Goal: Communication & Community: Answer question/provide support

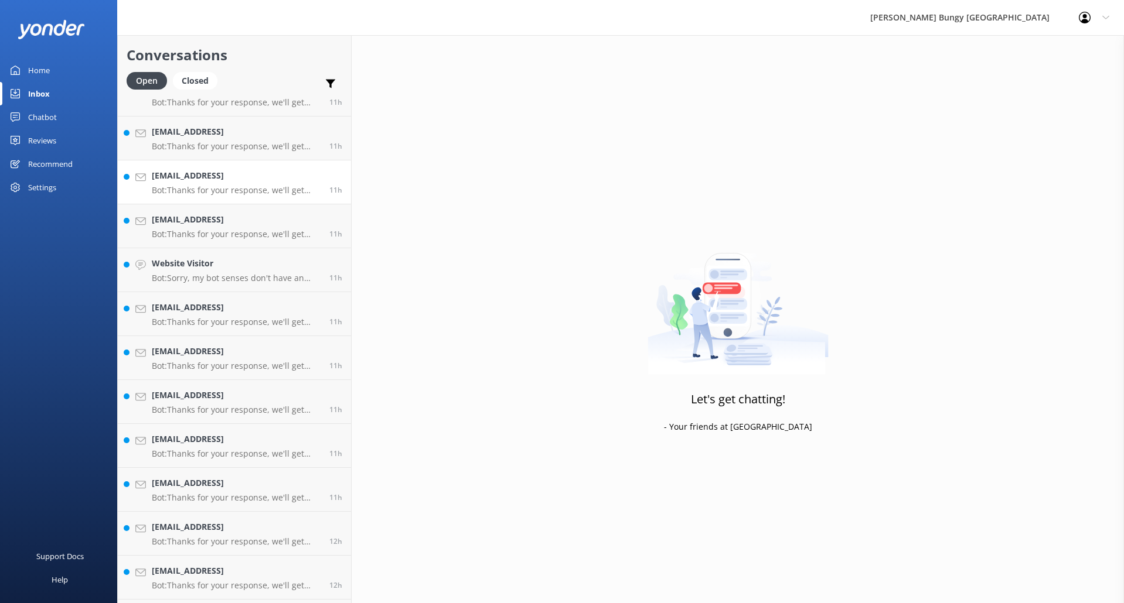
scroll to position [767, 0]
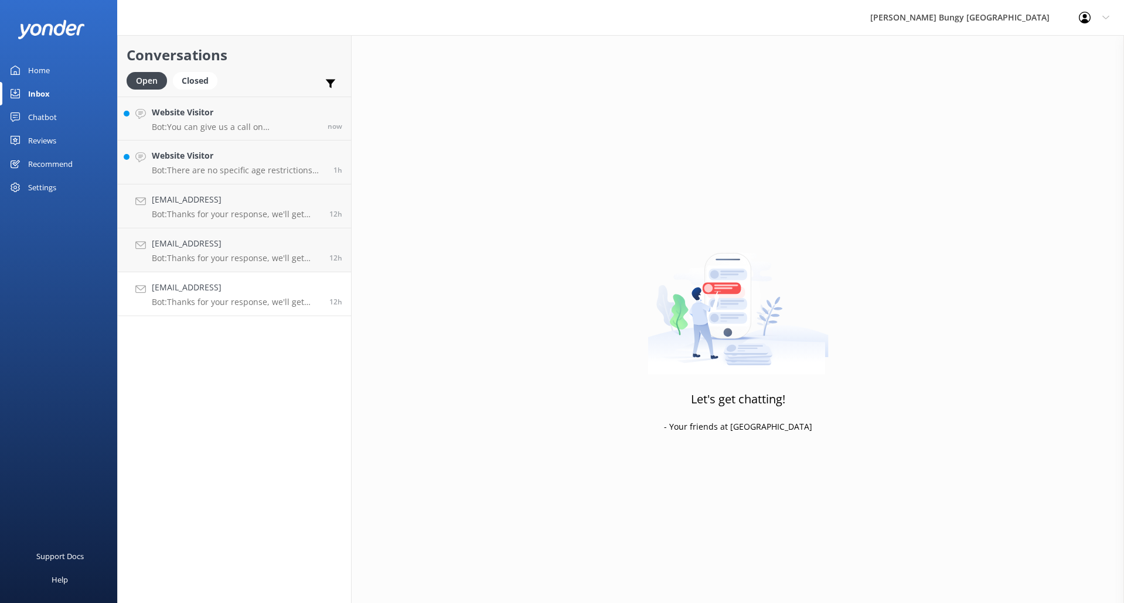
click at [227, 294] on div "sample@email.tst Bot: Thanks for your response, we'll get back to you as soon a…" at bounding box center [236, 294] width 169 height 26
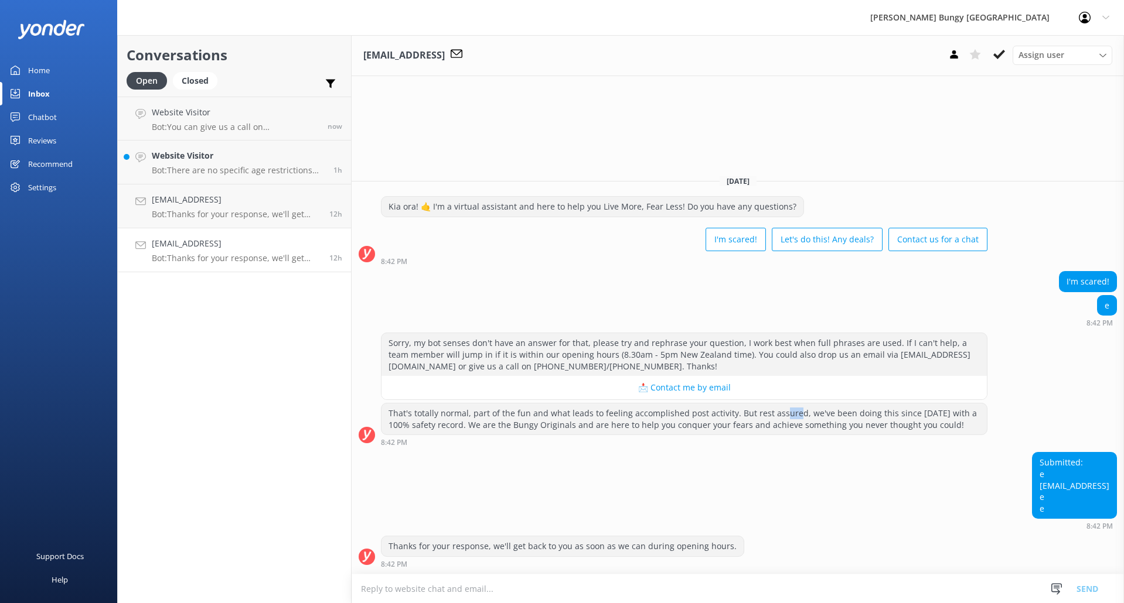
drag, startPoint x: 780, startPoint y: 412, endPoint x: 804, endPoint y: 405, distance: 25.4
click at [814, 426] on div "That's totally normal, part of the fun and what leads to feeling accomplished p…" at bounding box center [683, 419] width 605 height 31
click at [830, 483] on div "Submitted: e sample@email.tst e e 8:42 PM" at bounding box center [738, 491] width 772 height 78
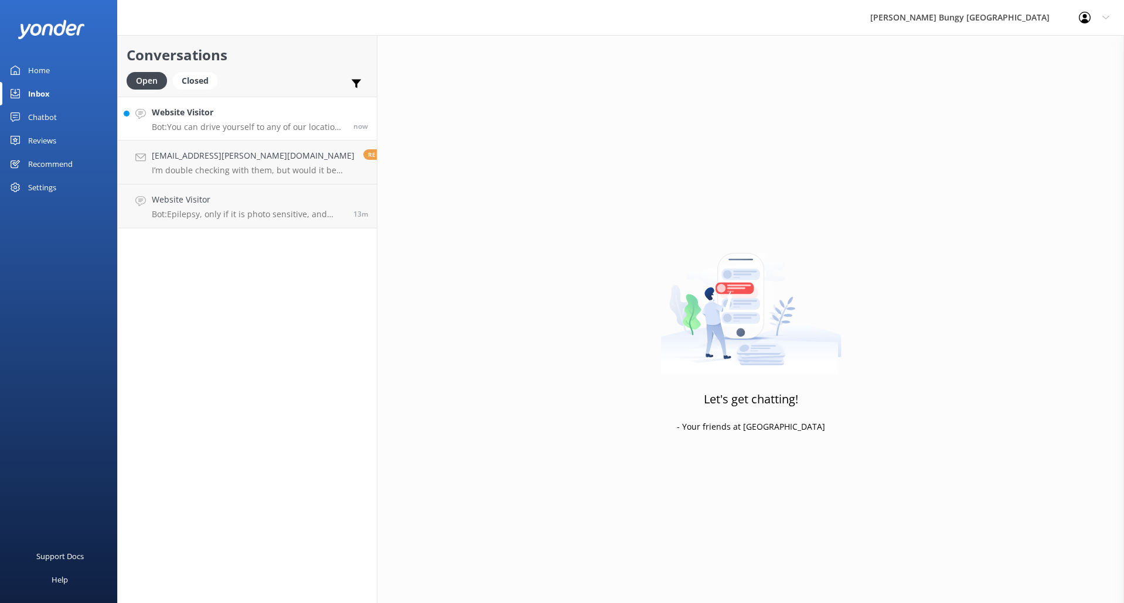
click at [225, 120] on div "Website Visitor Bot: You can drive yourself to any of our locations throughout …" at bounding box center [248, 118] width 193 height 25
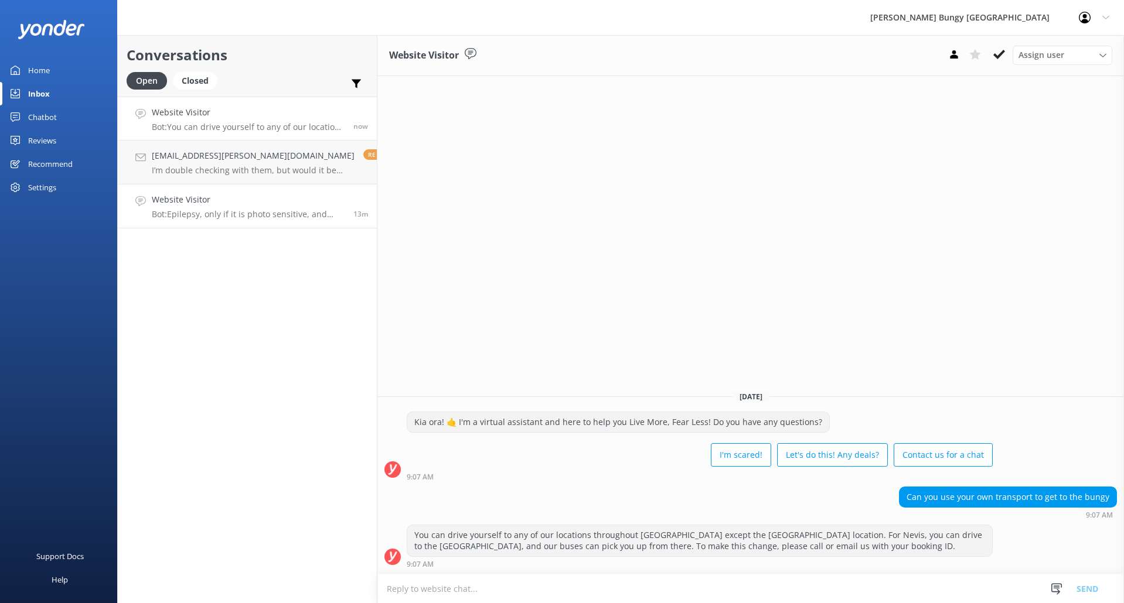
click at [230, 214] on p "Bot: Epilepsy, only if it is photo sensitive, and pregnancy are medical conditi…" at bounding box center [248, 214] width 193 height 11
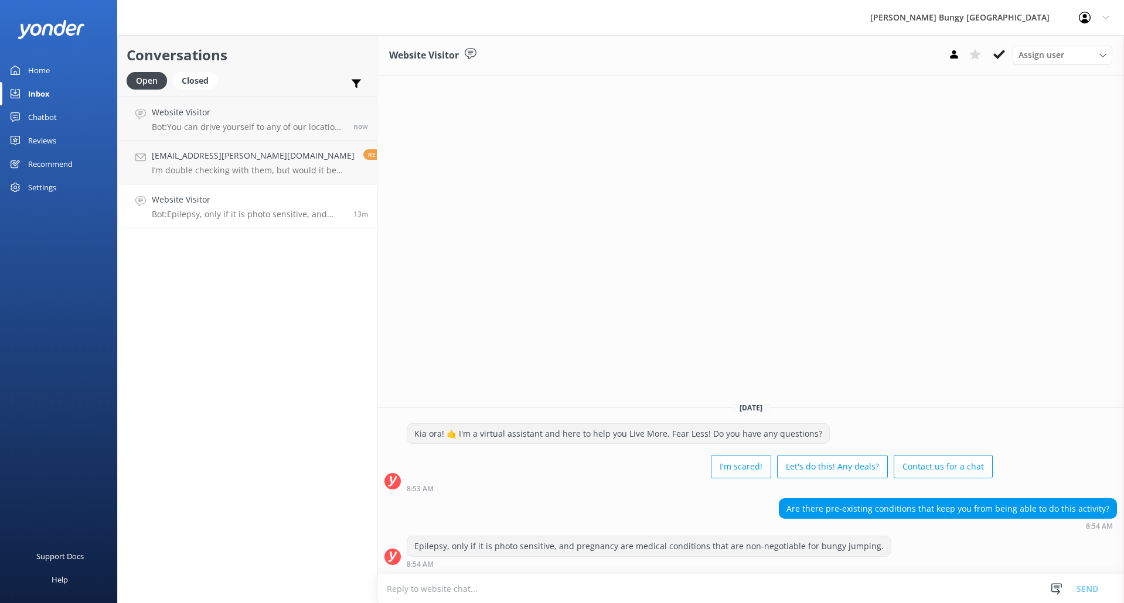
click at [536, 581] on textarea at bounding box center [750, 589] width 746 height 29
click at [223, 166] on p "I’m double checking with them, but would it be possible to accommodate us then?" at bounding box center [253, 170] width 203 height 11
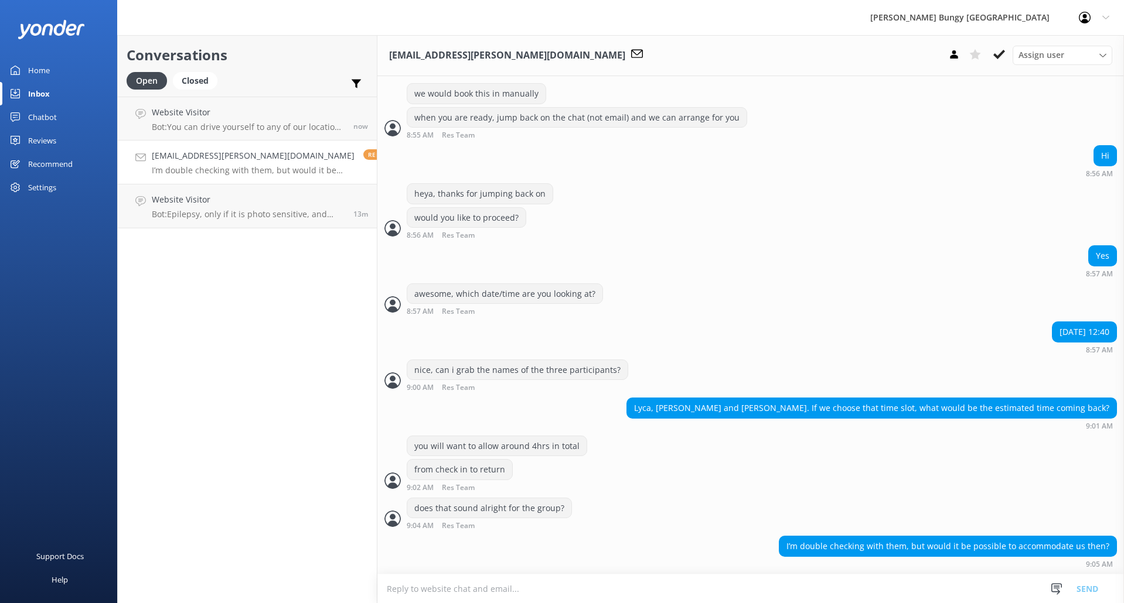
scroll to position [520, 0]
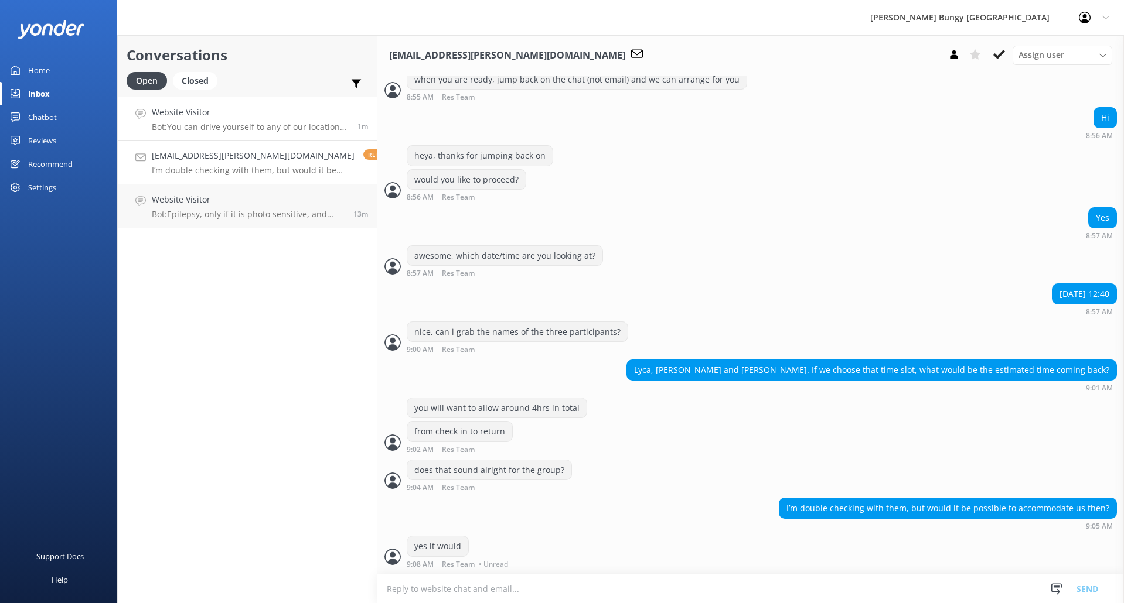
click at [239, 121] on div "Website Visitor Bot: You can drive yourself to any of our locations throughout …" at bounding box center [250, 118] width 197 height 25
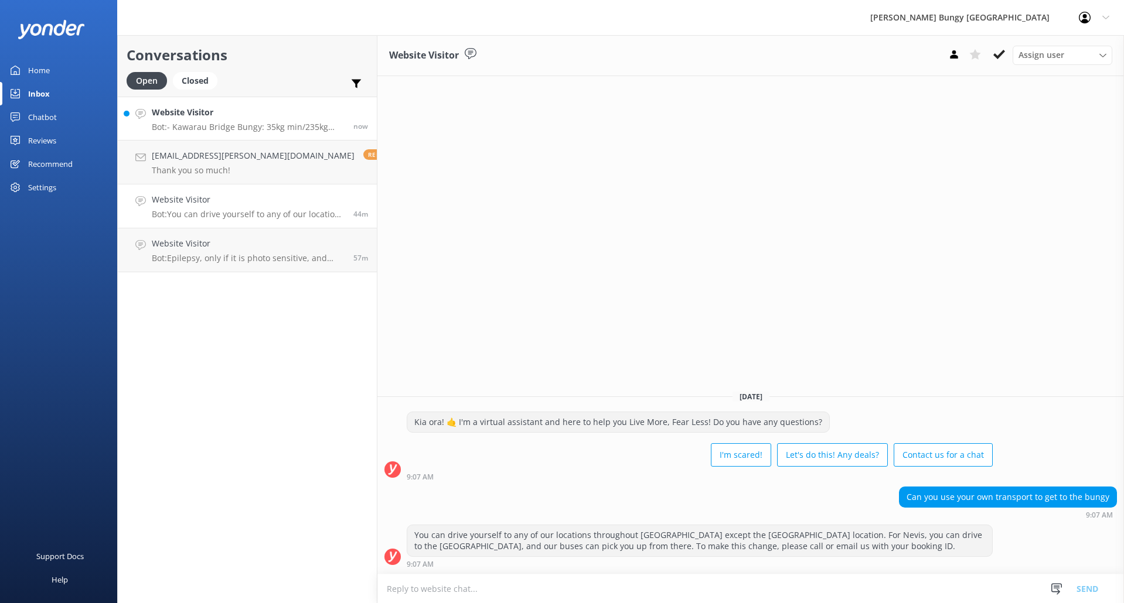
click at [226, 111] on h4 "Website Visitor" at bounding box center [248, 112] width 193 height 13
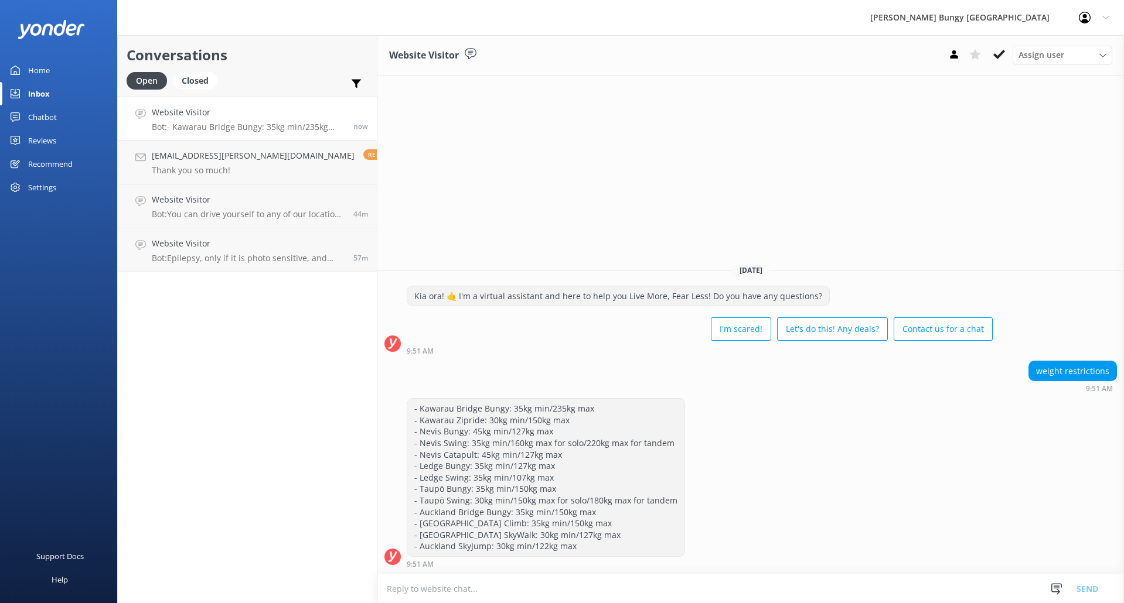
click at [994, 47] on button at bounding box center [998, 55] width 21 height 18
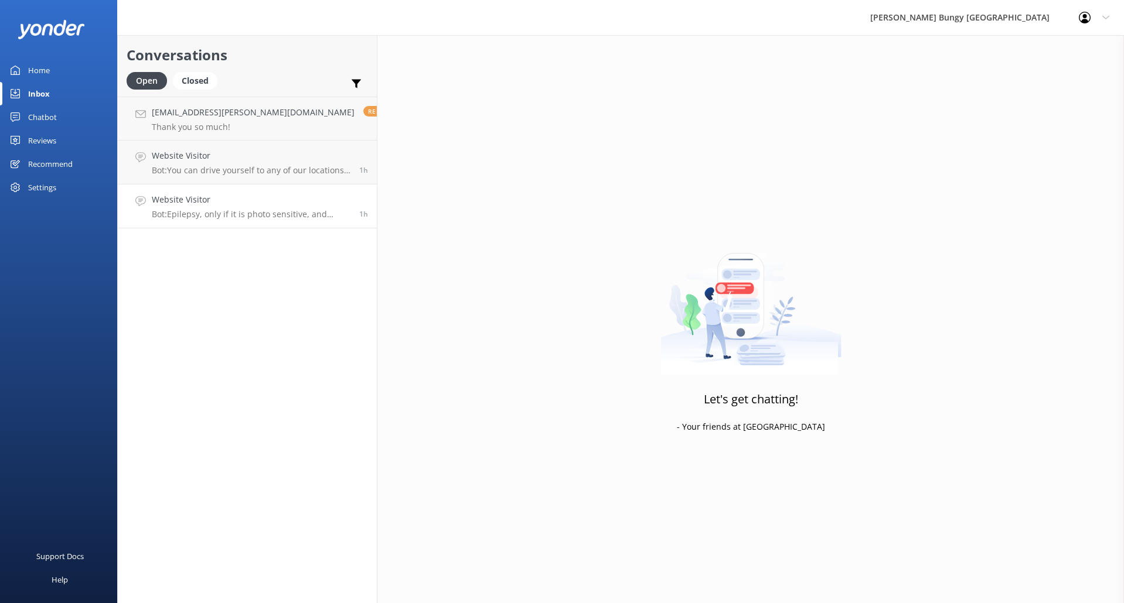
click at [213, 204] on h4 "Website Visitor" at bounding box center [251, 199] width 199 height 13
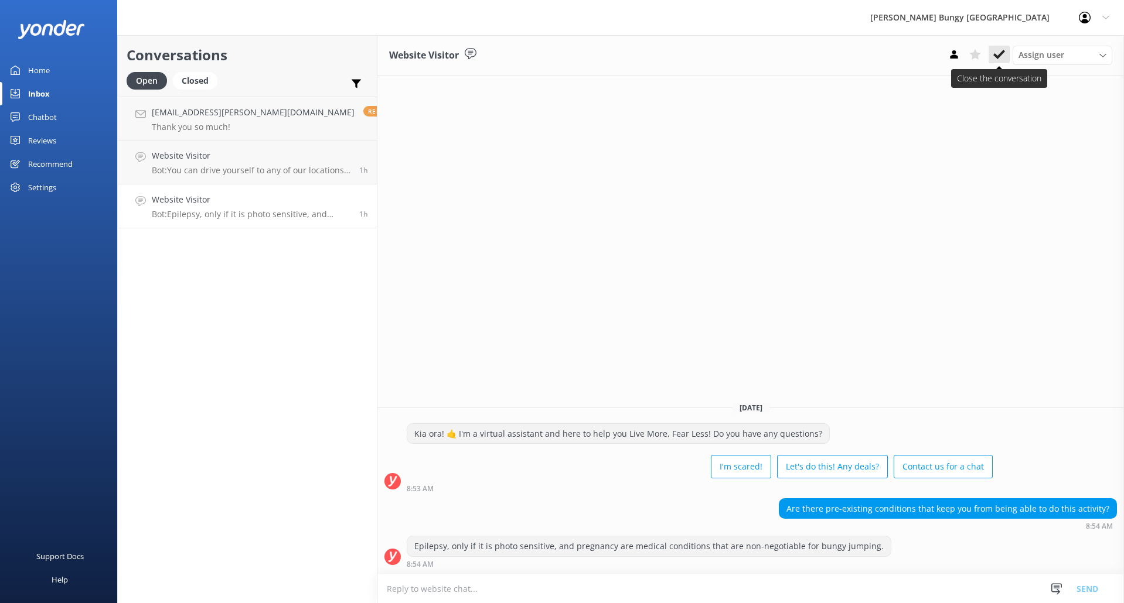
click at [995, 54] on use at bounding box center [999, 54] width 12 height 9
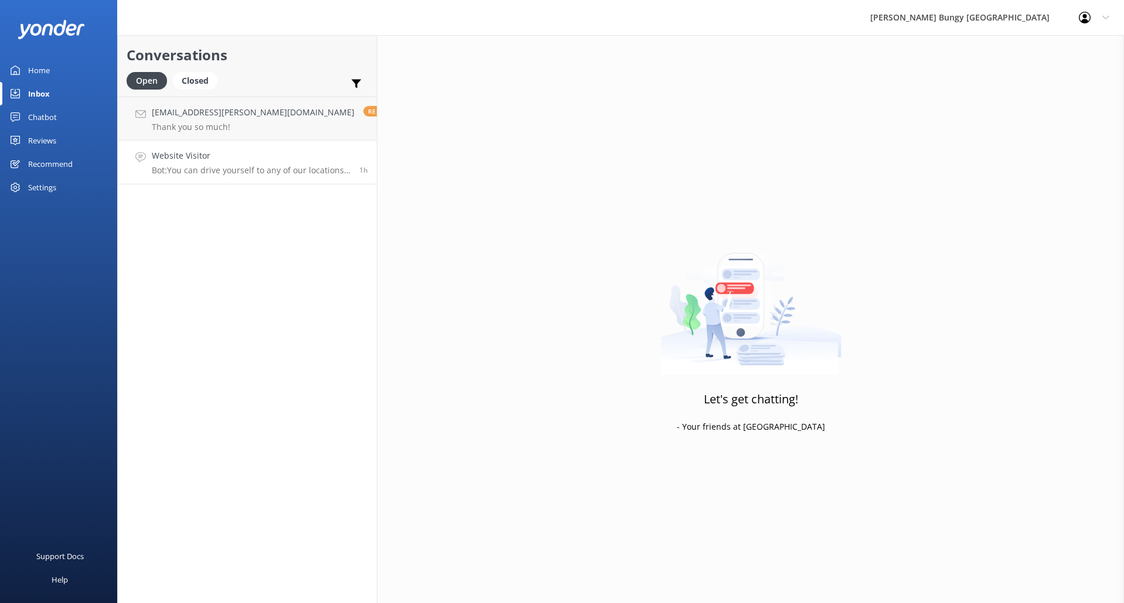
click at [241, 179] on link "Website Visitor Bot: You can drive yourself to any of our locations throughout …" at bounding box center [247, 163] width 259 height 44
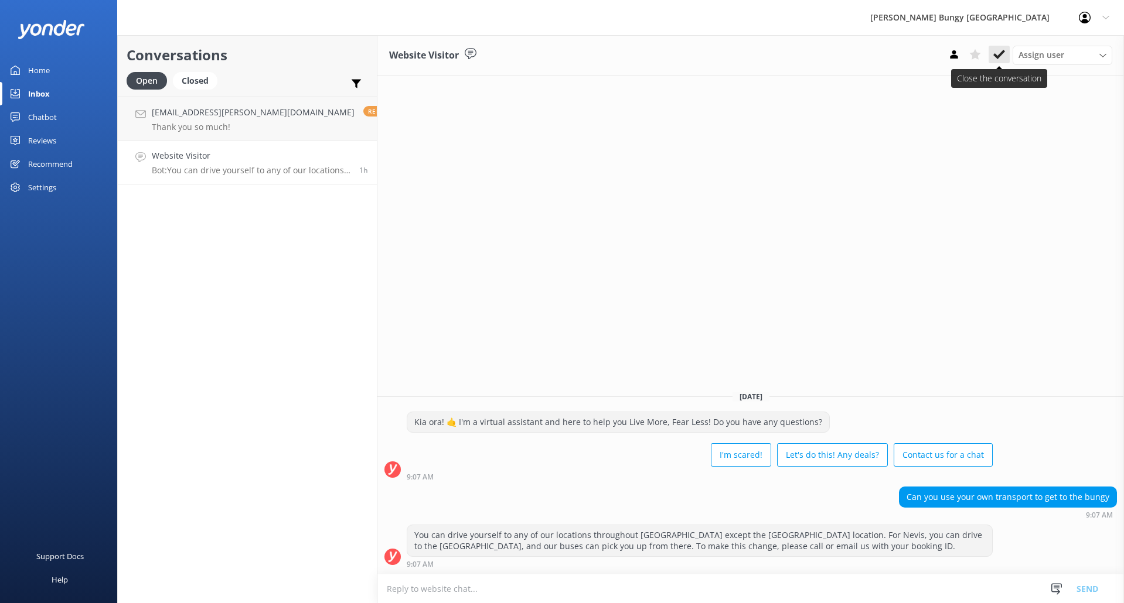
click at [1001, 50] on icon at bounding box center [999, 55] width 12 height 12
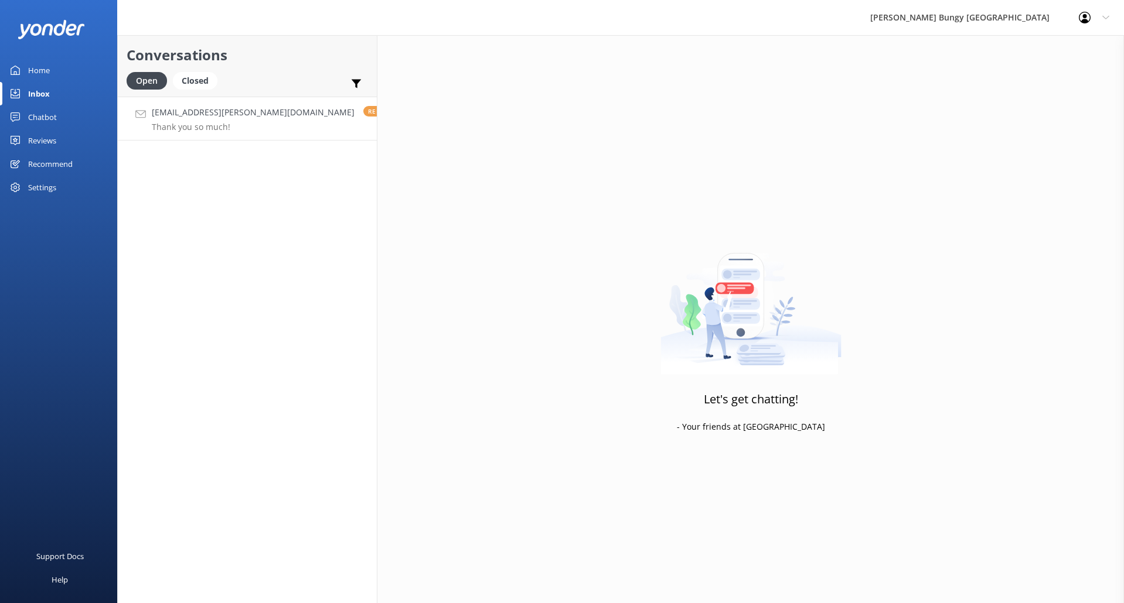
click at [272, 118] on link "lyca.gregorio@yahoo.com Thank you so much! Reply 1h" at bounding box center [247, 119] width 259 height 44
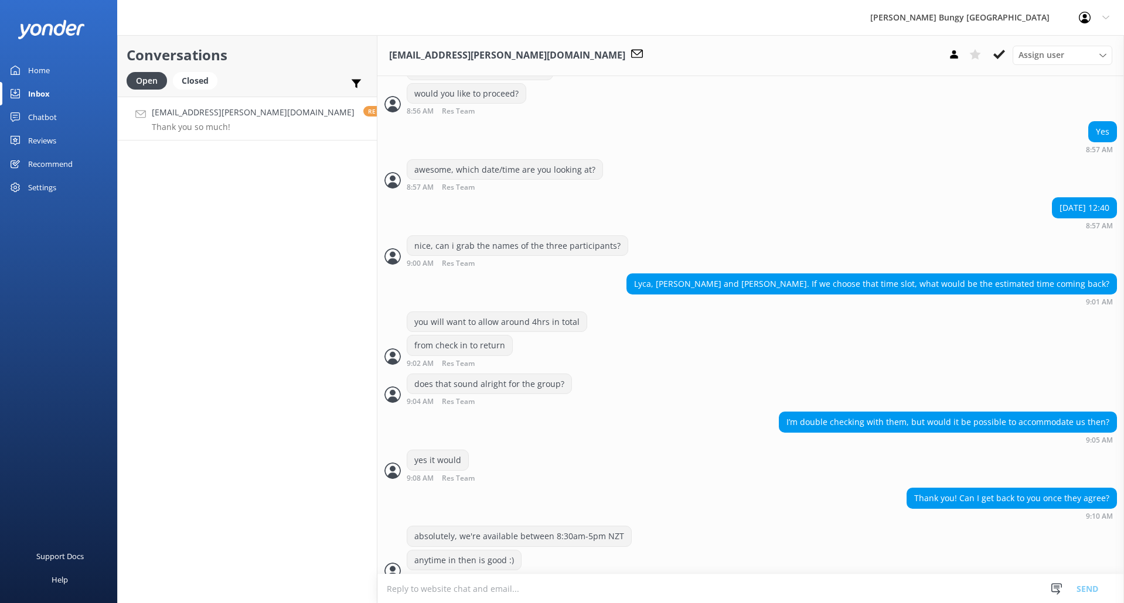
scroll to position [659, 0]
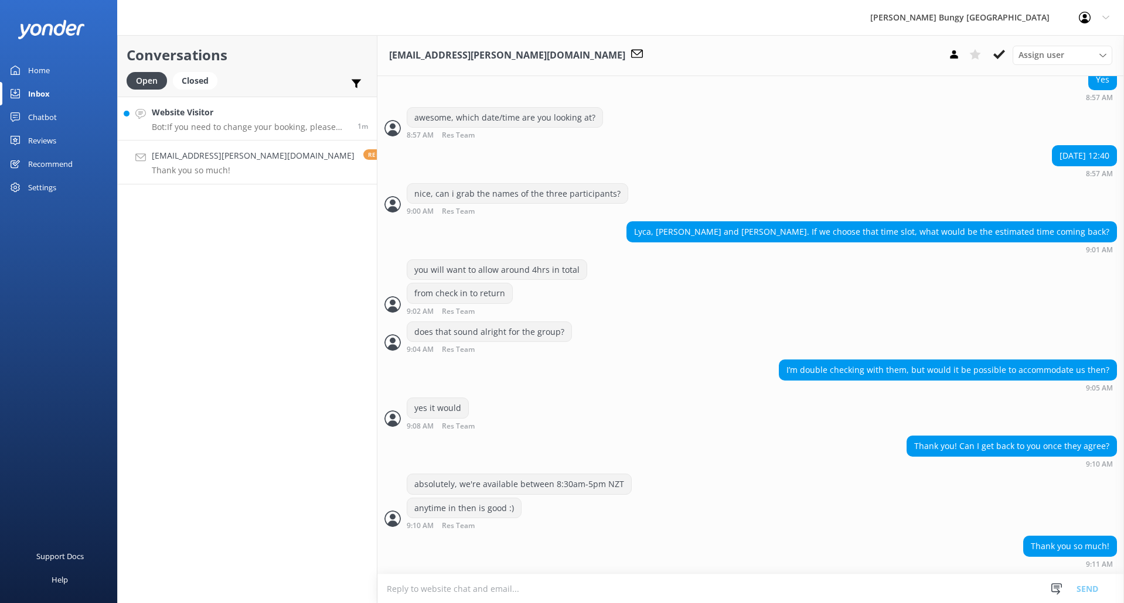
click at [230, 118] on h4 "Website Visitor" at bounding box center [250, 112] width 197 height 13
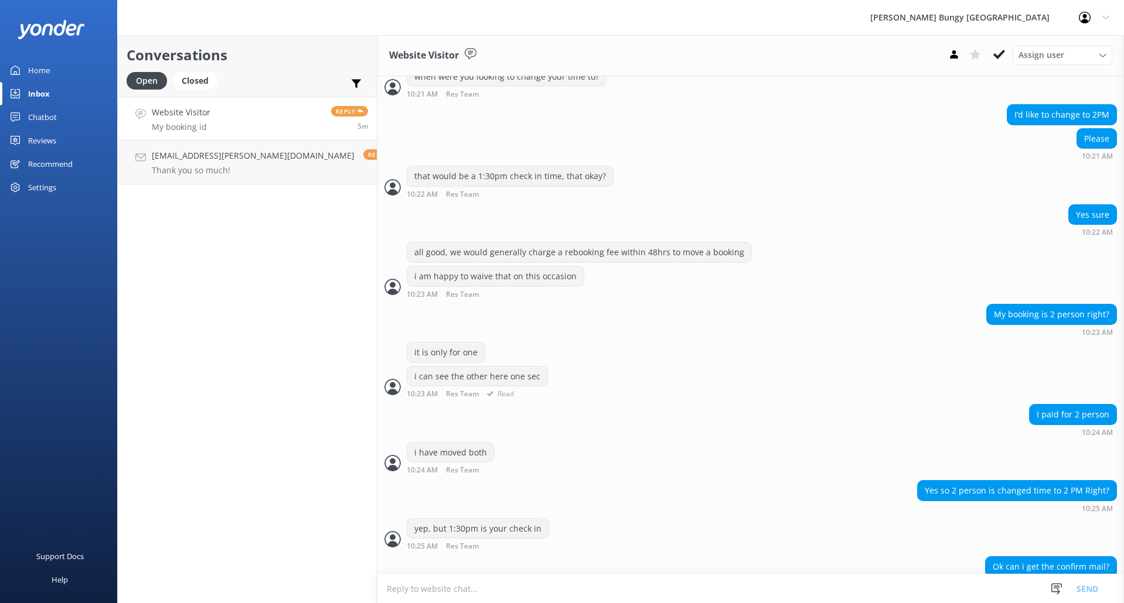
scroll to position [433, 0]
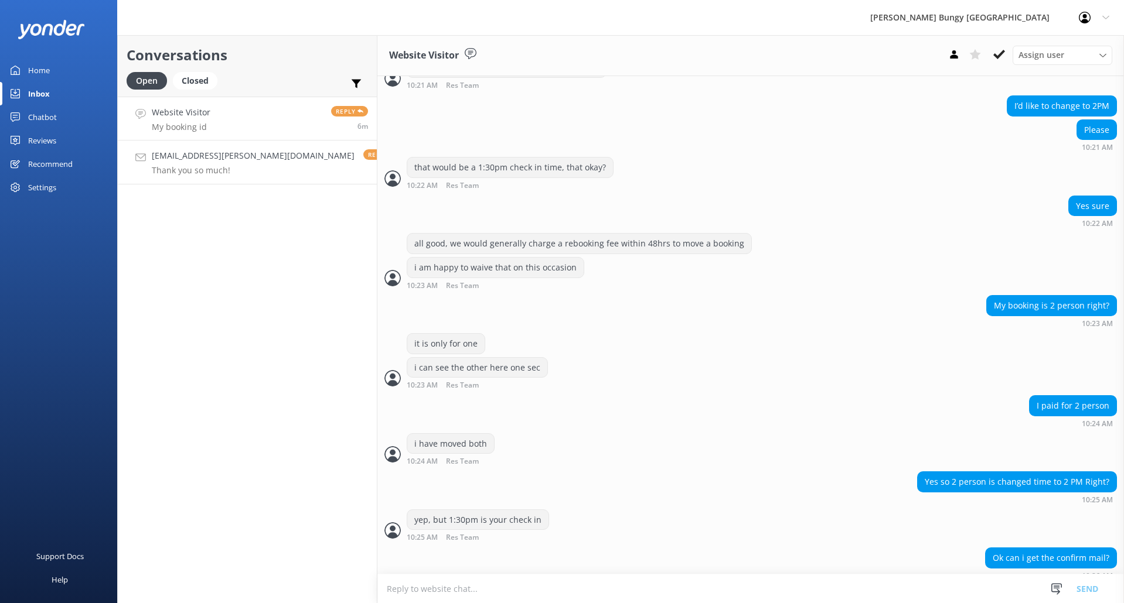
click at [241, 163] on div "lyca.gregorio@yahoo.com Thank you so much!" at bounding box center [253, 162] width 203 height 26
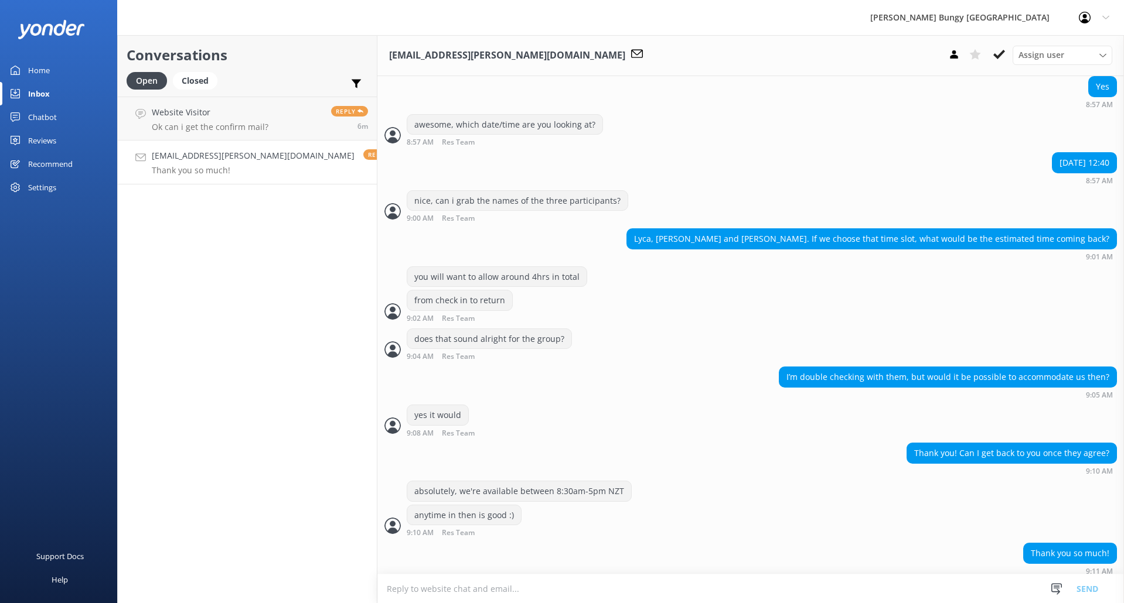
scroll to position [659, 0]
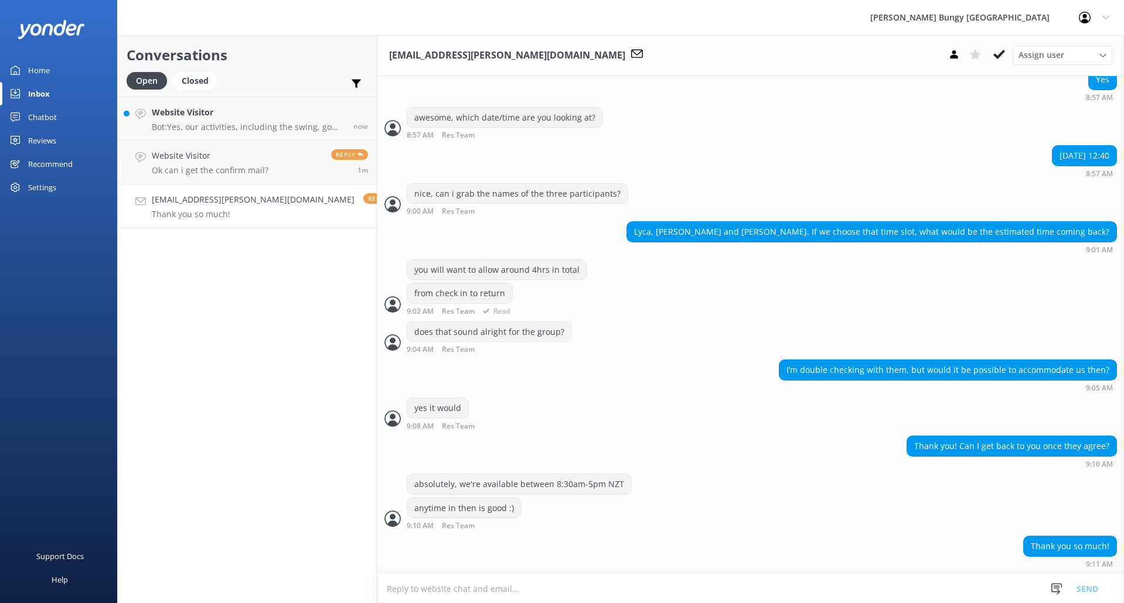
click at [799, 309] on div "from check in to return 9:02 AM Res Team Read" at bounding box center [750, 299] width 746 height 32
click at [237, 122] on p "Bot: Yes, our activities, including the swing, go ahead in most weather conditi…" at bounding box center [248, 127] width 193 height 11
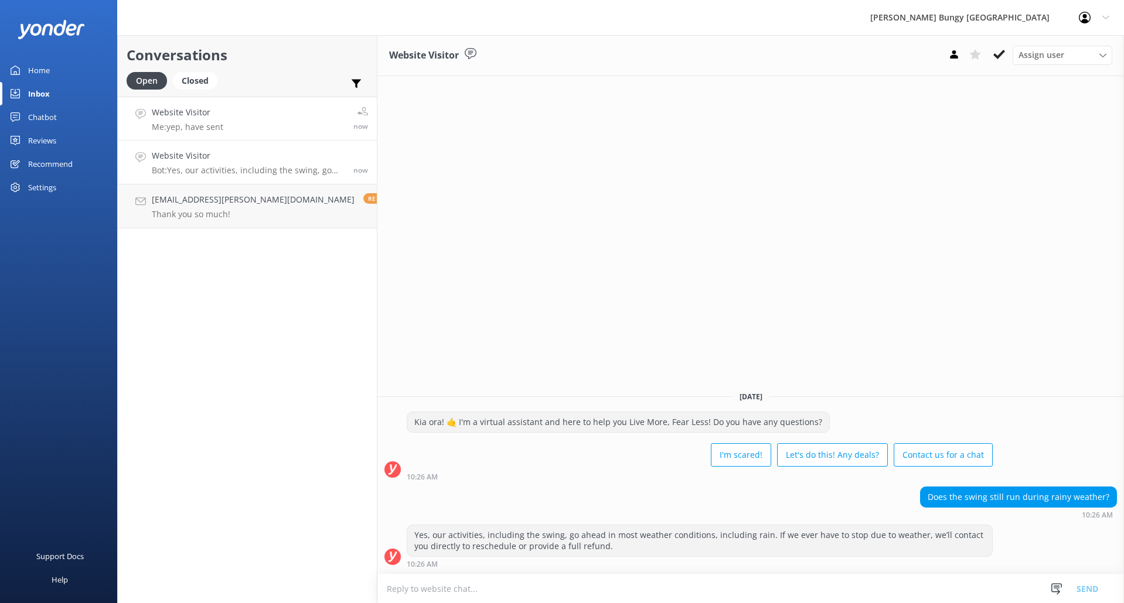
click at [253, 127] on link "Website Visitor Me: yep, have sent now" at bounding box center [247, 119] width 259 height 44
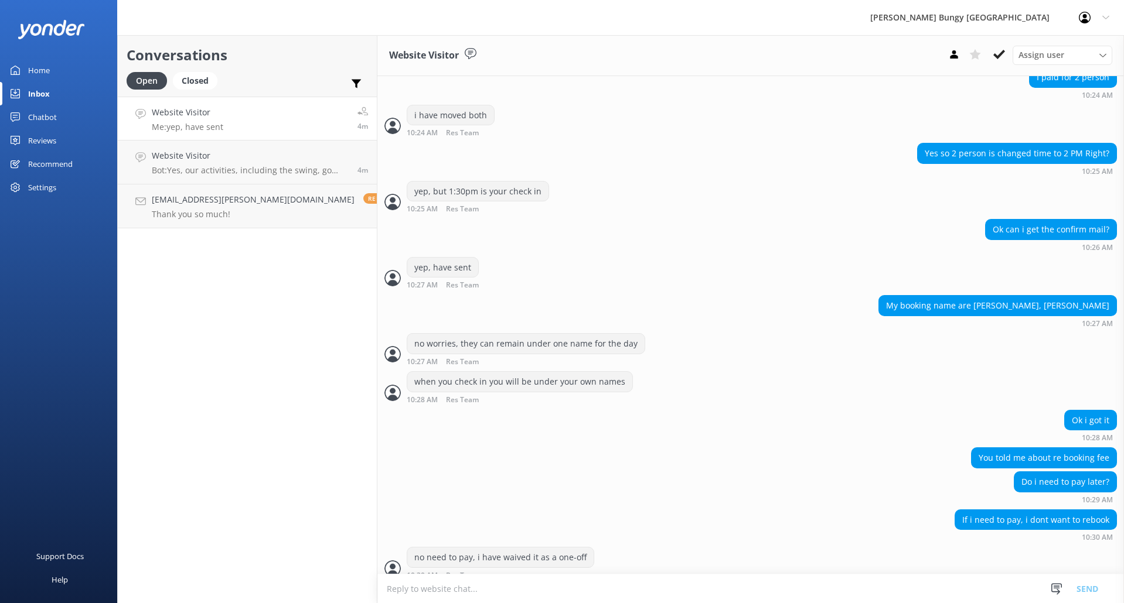
scroll to position [800, 0]
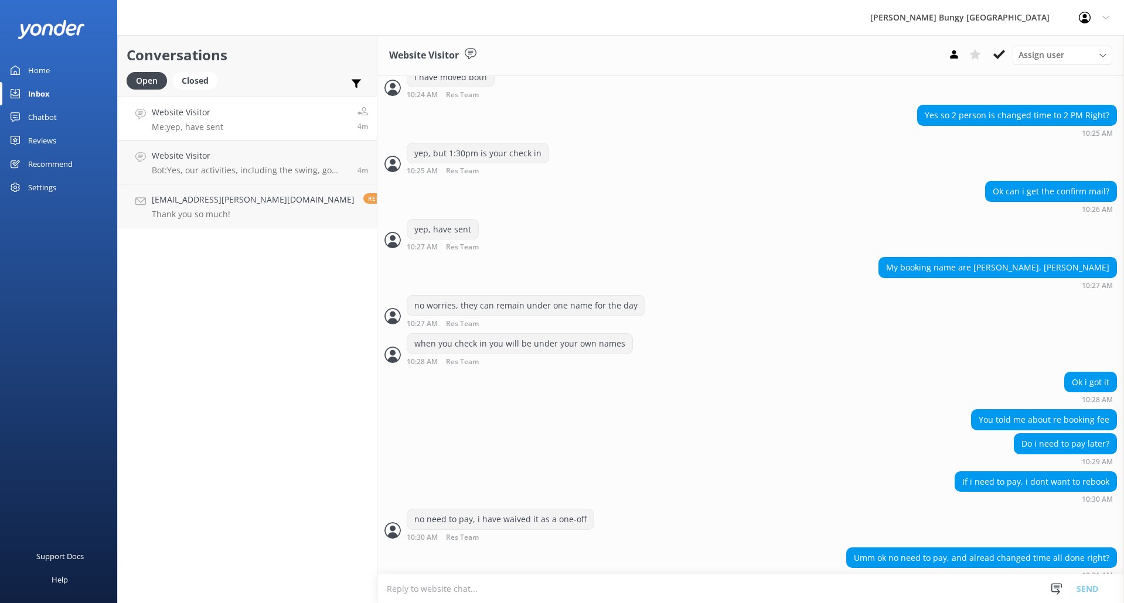
click at [778, 586] on textarea at bounding box center [750, 589] width 746 height 29
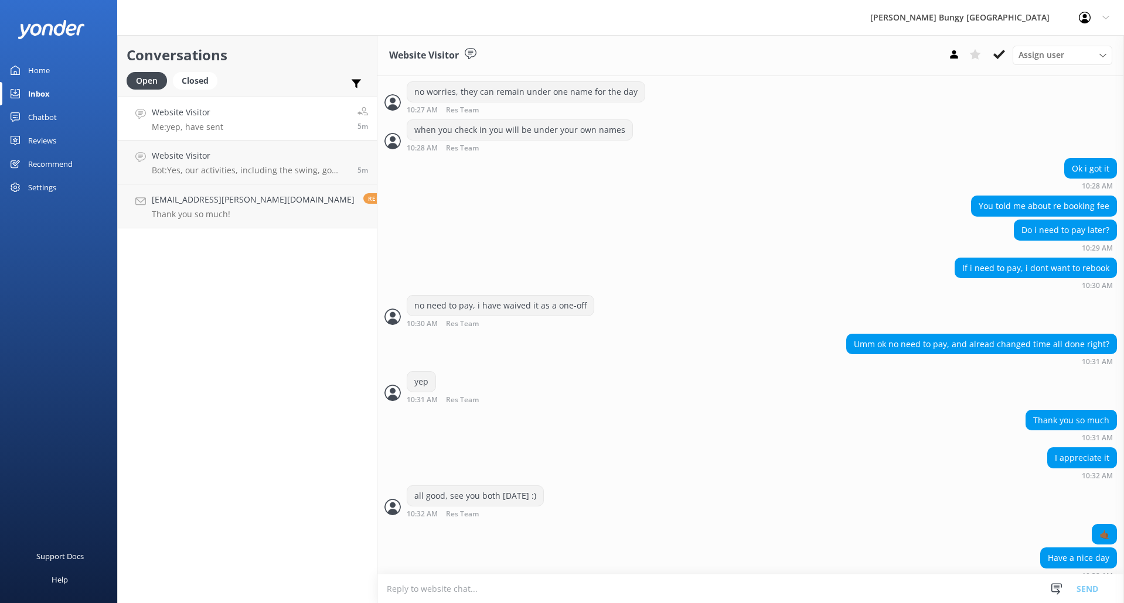
scroll to position [1039, 0]
